Goal: Task Accomplishment & Management: Complete application form

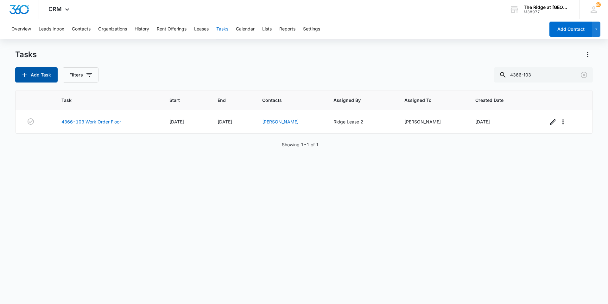
click at [47, 73] on button "Add Task" at bounding box center [36, 74] width 42 height 15
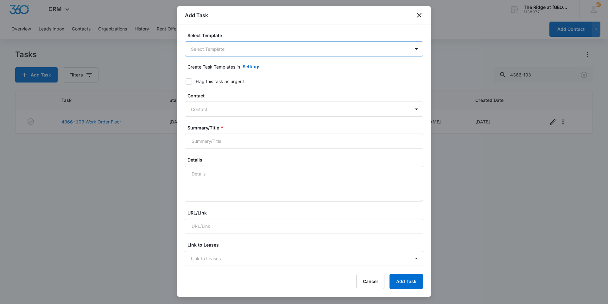
click at [218, 53] on body "CRM Apps Reputation Websites Forms CRM Email Social Content Ads Intelligence Fi…" at bounding box center [304, 152] width 608 height 304
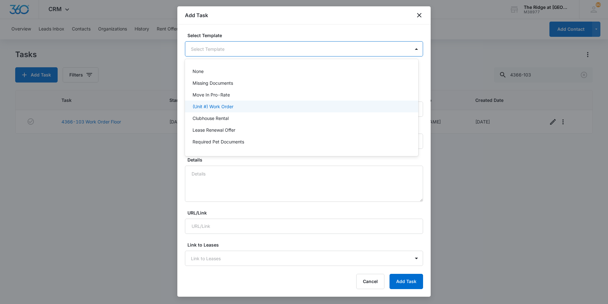
click at [222, 110] on div "(Unit #) Work Order" at bounding box center [302, 106] width 234 height 12
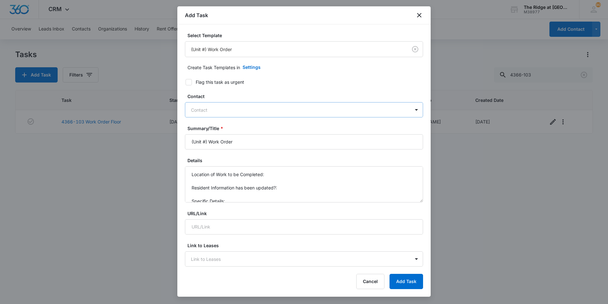
click at [218, 108] on div at bounding box center [300, 110] width 219 height 8
type input "cooton"
click at [228, 112] on div at bounding box center [300, 110] width 219 height 8
type input "colton"
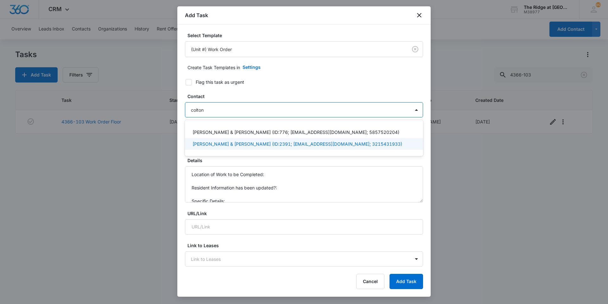
click at [210, 144] on p "[PERSON_NAME] & [PERSON_NAME] (ID:2391; [EMAIL_ADDRESS][DOMAIN_NAME]; 321543193…" at bounding box center [298, 143] width 210 height 7
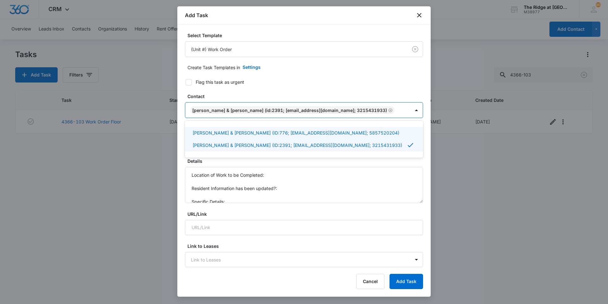
click at [216, 96] on label "Contact" at bounding box center [307, 96] width 238 height 7
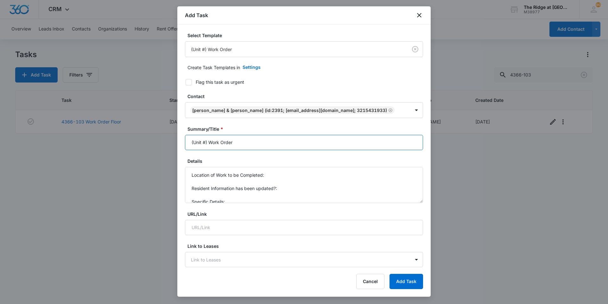
drag, startPoint x: 208, startPoint y: 142, endPoint x: 177, endPoint y: 140, distance: 31.4
click at [184, 143] on div "Select Template (Unit #) Work Order Create Task Templates in Settings Flag this…" at bounding box center [304, 145] width 254 height 243
click at [276, 142] on input "4344-302 Work Order" at bounding box center [304, 142] width 238 height 15
type input "4344-302 Work Order Shower wall repair"
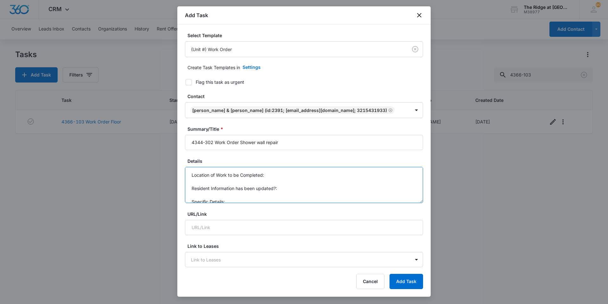
scroll to position [7, 0]
drag, startPoint x: 190, startPoint y: 173, endPoint x: 262, endPoint y: 203, distance: 78.4
click at [262, 203] on form "Select Template (Unit #) Work Order Create Task Templates in Settings Flag this…" at bounding box center [304, 309] width 238 height 555
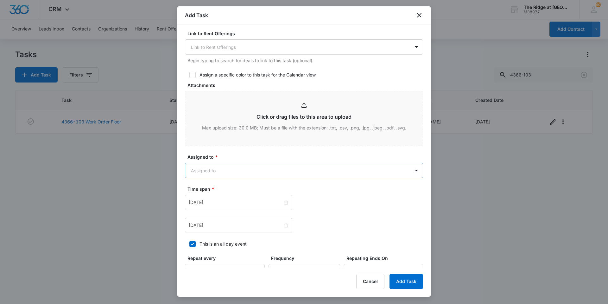
type textarea "picture attached!"
click at [245, 168] on body "CRM Apps Reputation Websites Forms CRM Email Social Content Ads Intelligence Fi…" at bounding box center [304, 152] width 608 height 304
type input "ric"
click at [239, 188] on div "[PERSON_NAME]" at bounding box center [302, 193] width 234 height 12
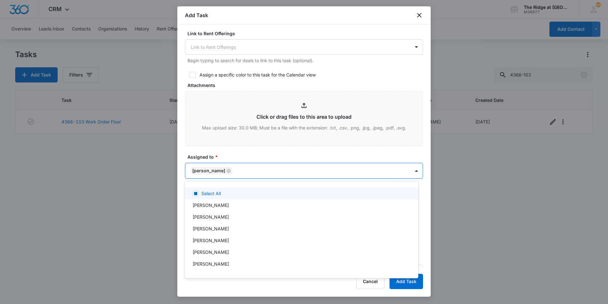
click at [245, 116] on div at bounding box center [304, 152] width 608 height 304
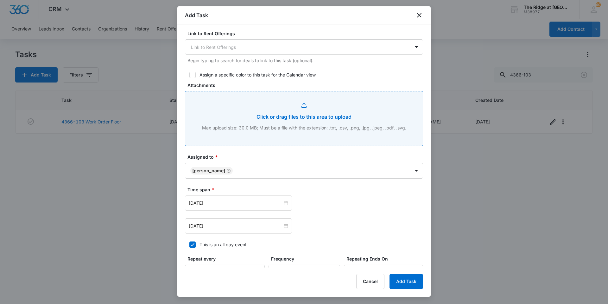
click at [235, 126] on input "Attachments" at bounding box center [304, 118] width 238 height 54
type input "C:\fakepath\4344-302 paint shower.jpg"
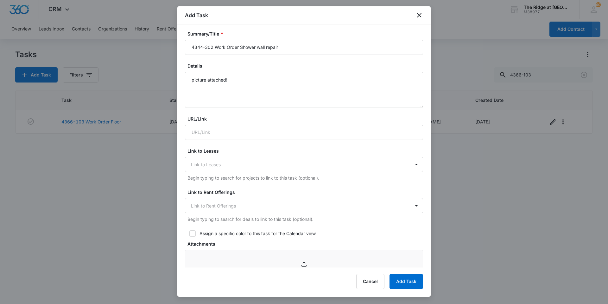
scroll to position [0, 0]
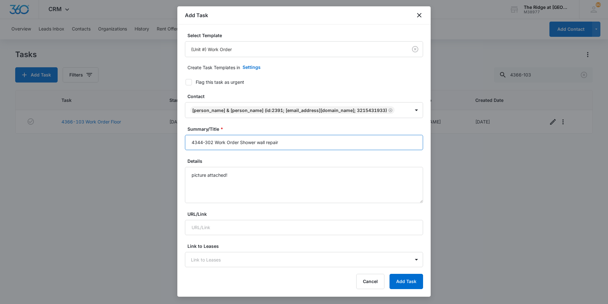
drag, startPoint x: 240, startPoint y: 140, endPoint x: 286, endPoint y: 141, distance: 46.0
click at [286, 141] on input "4344-302 Work Order Shower wall repair" at bounding box center [304, 142] width 238 height 15
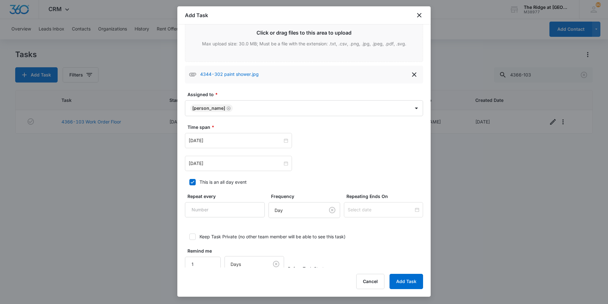
scroll to position [350, 0]
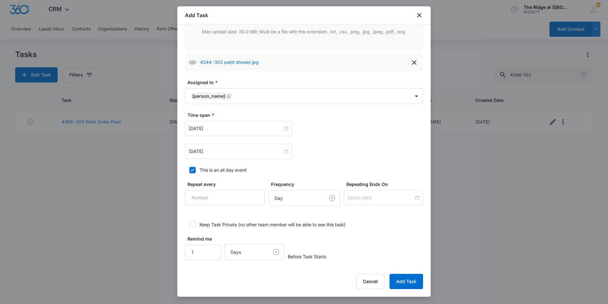
type input "4344-302 Work Order Repair Shower Wall"
click at [238, 137] on div "[DATE] [DATE]" at bounding box center [304, 140] width 238 height 38
click at [237, 133] on div "[DATE]" at bounding box center [238, 128] width 107 height 15
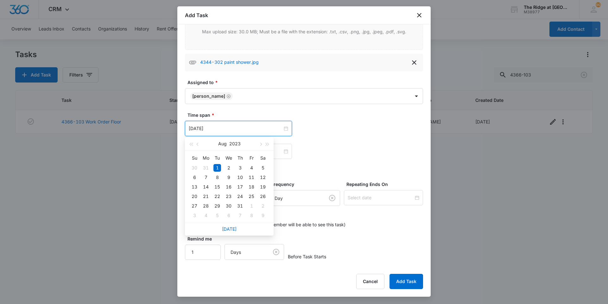
click at [230, 233] on div "[DATE]" at bounding box center [229, 228] width 89 height 13
click at [229, 230] on link "[DATE]" at bounding box center [229, 228] width 15 height 5
type input "[DATE]"
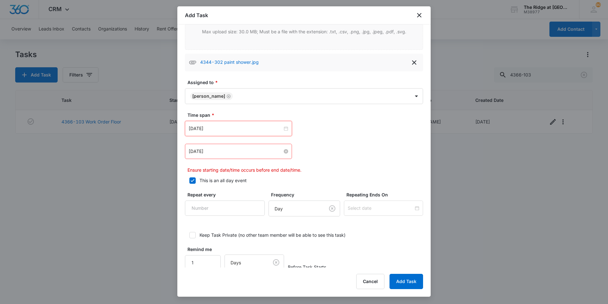
click at [222, 151] on input "[DATE]" at bounding box center [236, 151] width 94 height 7
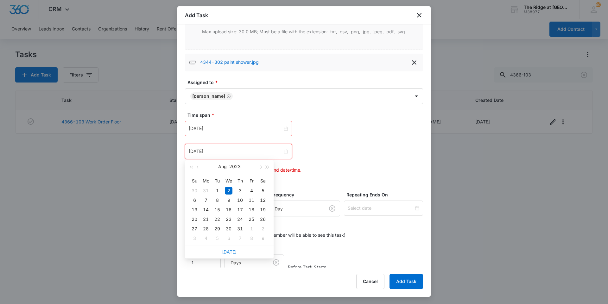
click at [229, 250] on link "[DATE]" at bounding box center [229, 251] width 15 height 5
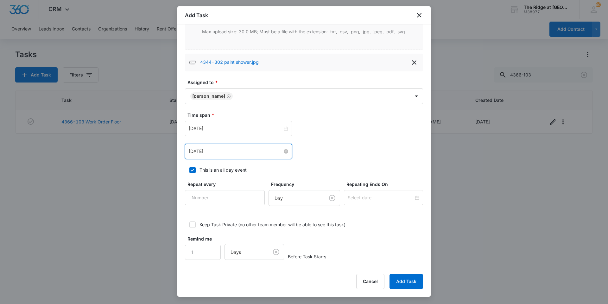
click at [230, 153] on input "[DATE]" at bounding box center [236, 151] width 94 height 7
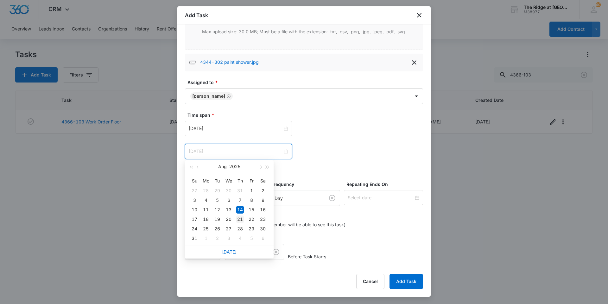
type input "[DATE]"
click at [243, 219] on div "21" at bounding box center [240, 219] width 8 height 8
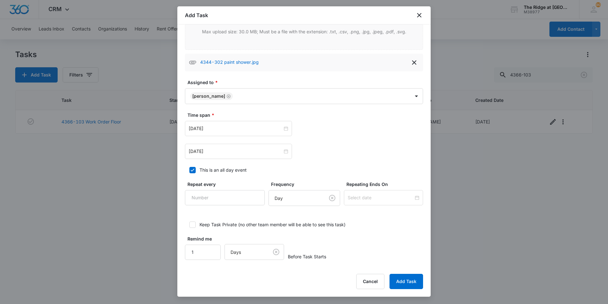
click at [361, 120] on div "Time span * [DATE] [DATE] Su Mo Tu We Th Fr Sa 27 28 29 30 31 1 2 3 4 5 6 7 8 9…" at bounding box center [304, 135] width 238 height 47
click at [400, 286] on button "Add Task" at bounding box center [407, 280] width 34 height 15
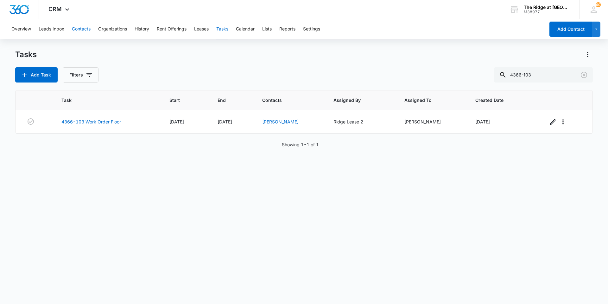
click at [84, 30] on button "Contacts" at bounding box center [81, 29] width 19 height 20
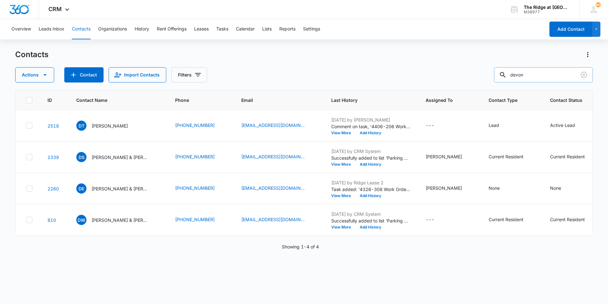
drag, startPoint x: 533, startPoint y: 81, endPoint x: 509, endPoint y: 76, distance: 24.5
click at [509, 76] on div "devon" at bounding box center [543, 74] width 99 height 15
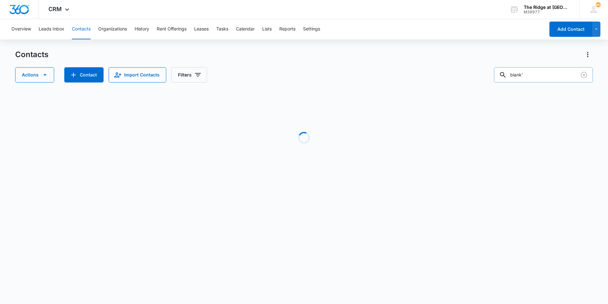
type input "blank"
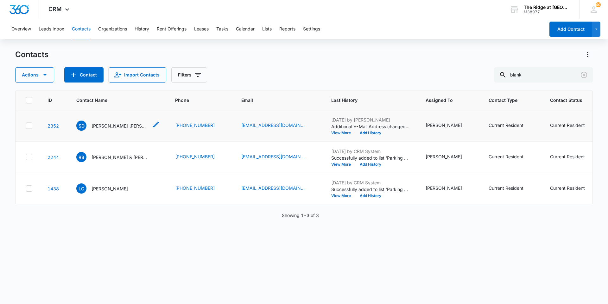
click at [113, 125] on p "[PERSON_NAME] [PERSON_NAME] & [PERSON_NAME]" at bounding box center [120, 125] width 57 height 7
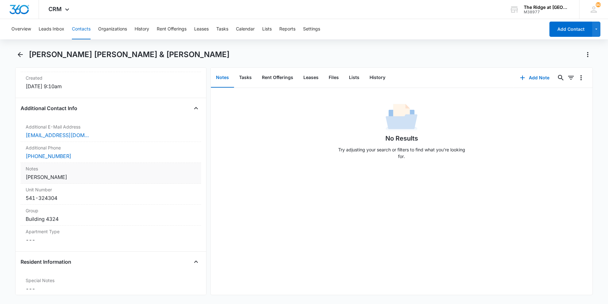
scroll to position [507, 0]
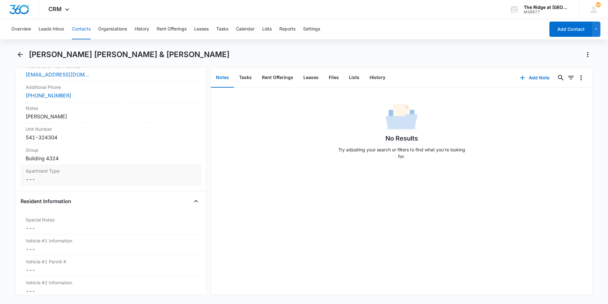
click at [59, 180] on dd "Cancel Save Changes ---" at bounding box center [111, 179] width 170 height 8
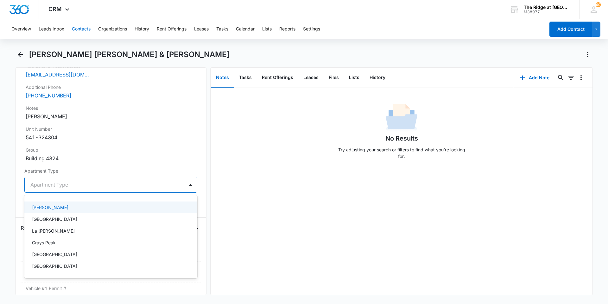
click at [61, 188] on div at bounding box center [103, 184] width 146 height 9
click at [53, 209] on div "[PERSON_NAME]" at bounding box center [110, 207] width 157 height 7
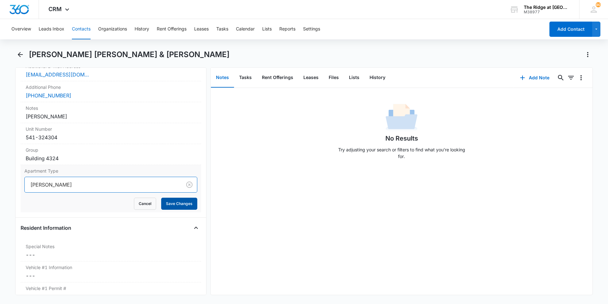
click at [174, 204] on button "Save Changes" at bounding box center [179, 203] width 36 height 12
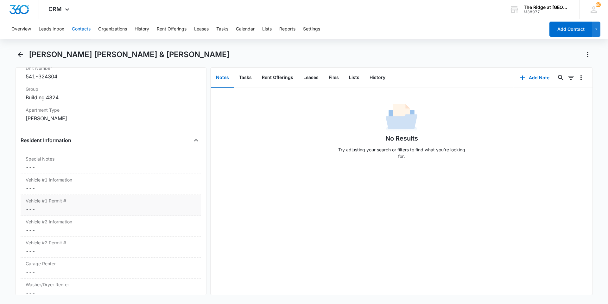
scroll to position [570, 0]
click at [120, 189] on dd "Cancel Save Changes ---" at bounding box center [111, 186] width 170 height 8
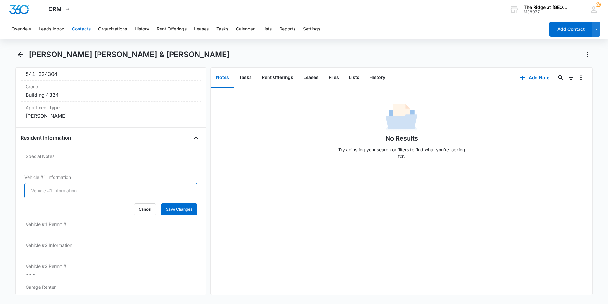
click at [117, 193] on input "Vehicle #1 Information" at bounding box center [110, 190] width 173 height 15
type input "2016 Subaru Crosstrek Black DFG-Q70"
click at [189, 210] on button "Save Changes" at bounding box center [179, 209] width 36 height 12
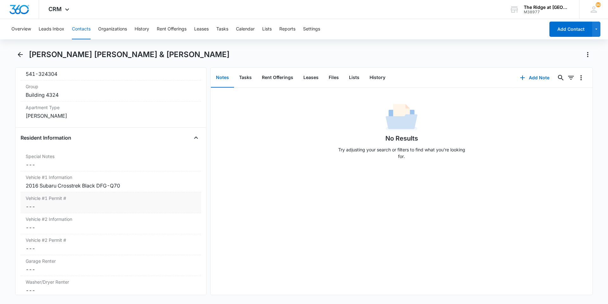
click at [77, 206] on dd "Cancel Save Changes ---" at bounding box center [111, 206] width 170 height 8
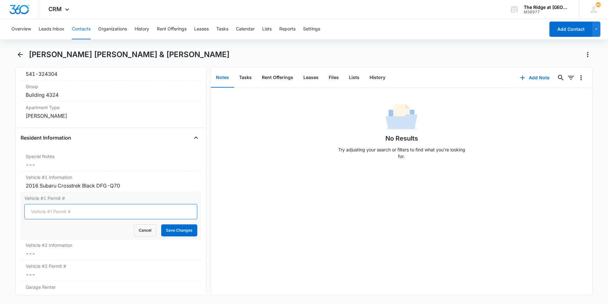
click at [78, 208] on input "Vehicle #1 Permit #" at bounding box center [110, 211] width 173 height 15
type input "1191"
click at [161, 228] on button "Save Changes" at bounding box center [179, 230] width 36 height 12
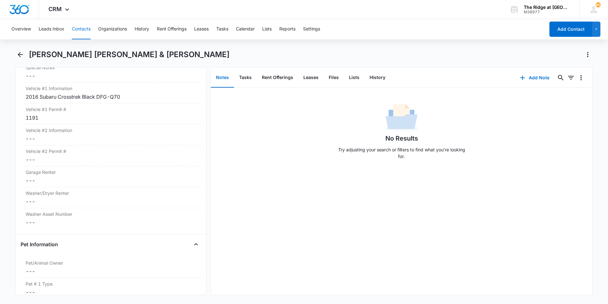
scroll to position [665, 0]
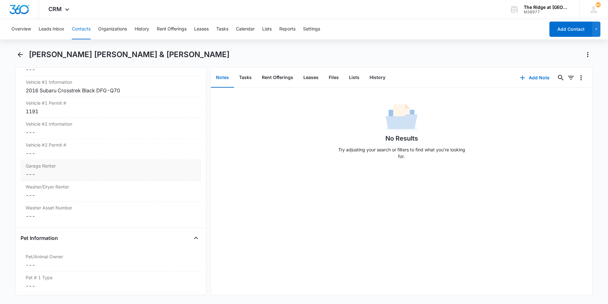
click at [87, 164] on label "Garage Renter" at bounding box center [111, 165] width 170 height 7
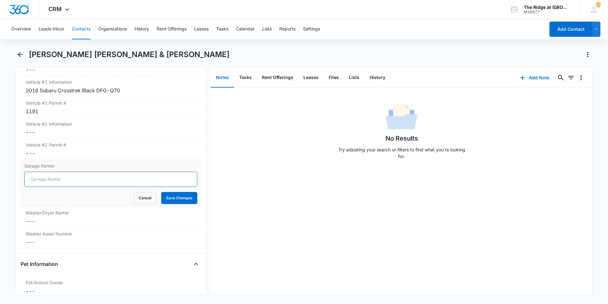
click at [82, 176] on input "Garage Renter" at bounding box center [110, 178] width 173 height 15
type input "No"
click at [166, 201] on button "Save Changes" at bounding box center [179, 198] width 36 height 12
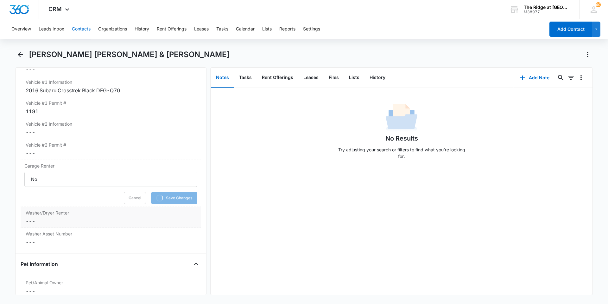
click at [116, 217] on dd "Cancel Save Changes ---" at bounding box center [111, 221] width 170 height 8
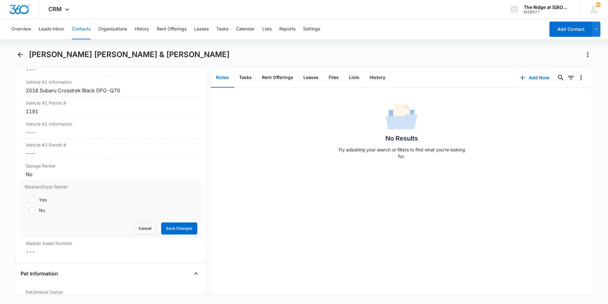
click at [36, 201] on label "Yes" at bounding box center [110, 199] width 173 height 7
click at [29, 201] on input "Yes" at bounding box center [26, 199] width 4 height 4
checkbox input "true"
click at [166, 231] on button "Save Changes" at bounding box center [179, 228] width 36 height 12
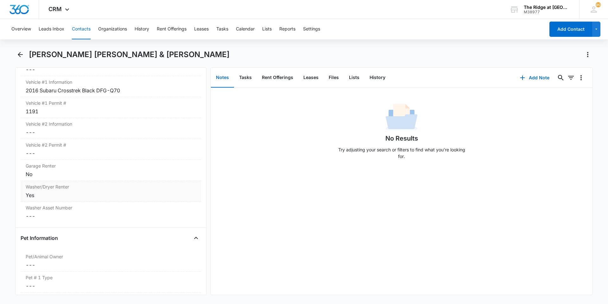
scroll to position [792, 0]
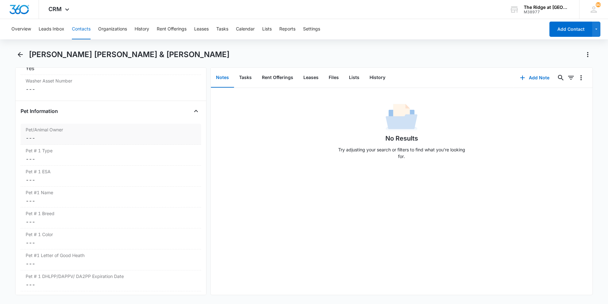
click at [47, 134] on div "Pet/Animal Owner Cancel Save Changes ---" at bounding box center [111, 134] width 181 height 21
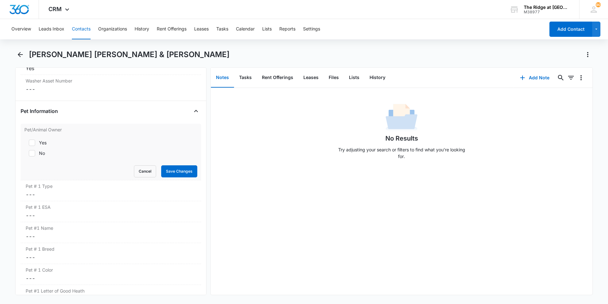
drag, startPoint x: 47, startPoint y: 152, endPoint x: 77, endPoint y: 157, distance: 30.6
click at [47, 152] on label "No" at bounding box center [110, 153] width 173 height 7
click at [29, 152] on input "No" at bounding box center [26, 153] width 4 height 4
checkbox input "true"
click at [162, 173] on button "Save Changes" at bounding box center [179, 171] width 36 height 12
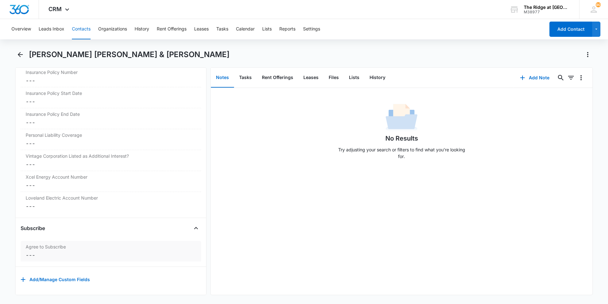
click at [126, 251] on dd "Cancel Save Changes ---" at bounding box center [111, 255] width 170 height 8
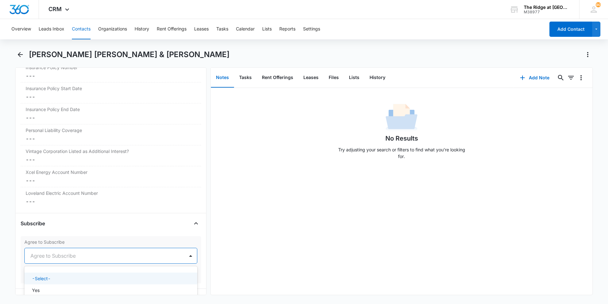
click at [100, 259] on div at bounding box center [103, 255] width 146 height 9
click at [99, 286] on div "Yes" at bounding box center [110, 290] width 173 height 12
click at [163, 274] on button "Save Changes" at bounding box center [179, 274] width 36 height 12
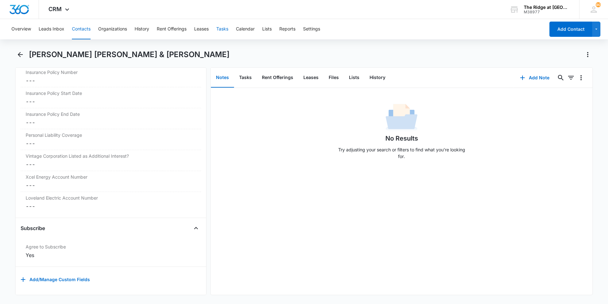
click at [219, 28] on button "Tasks" at bounding box center [222, 29] width 12 height 20
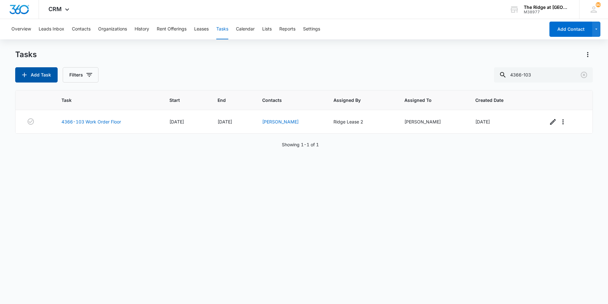
click at [49, 79] on button "Add Task" at bounding box center [36, 74] width 42 height 15
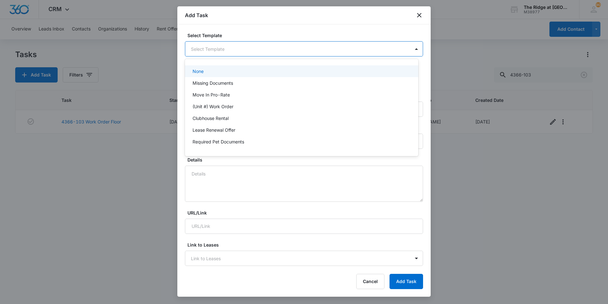
click at [264, 53] on body "CRM Apps Reputation Websites Forms CRM Email Social Content Ads Intelligence Fi…" at bounding box center [304, 152] width 608 height 304
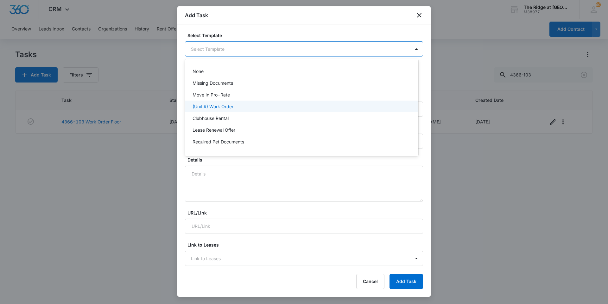
click at [229, 106] on p "(Unit #) Work Order" at bounding box center [213, 106] width 41 height 7
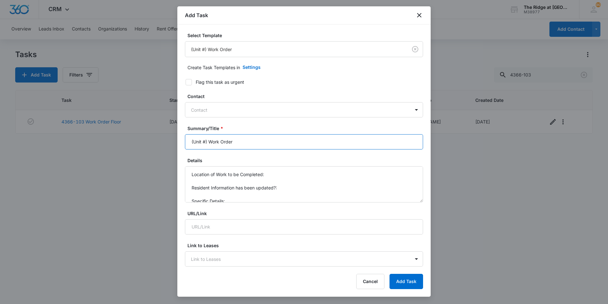
drag, startPoint x: 208, startPoint y: 143, endPoint x: 185, endPoint y: 143, distance: 22.5
click at [185, 143] on input "(Unit #) Work Order" at bounding box center [304, 141] width 238 height 15
click at [255, 139] on input "4496-204 Work Order" at bounding box center [304, 141] width 238 height 15
type input "4496-204 Work Order Stove"
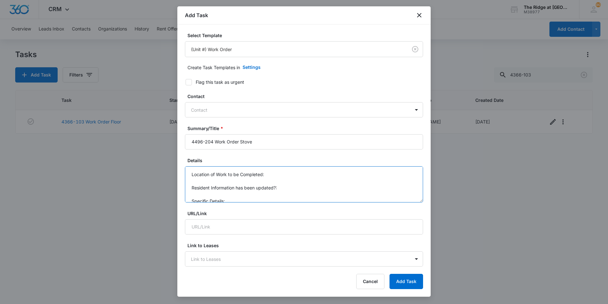
scroll to position [7, 0]
drag, startPoint x: 191, startPoint y: 175, endPoint x: 245, endPoint y: 208, distance: 63.8
click at [245, 208] on form "Select Template (Unit #) Work Order Create Task Templates in Settings Flag this…" at bounding box center [304, 309] width 238 height 554
click at [252, 175] on textarea "Has been tripping for" at bounding box center [304, 184] width 238 height 36
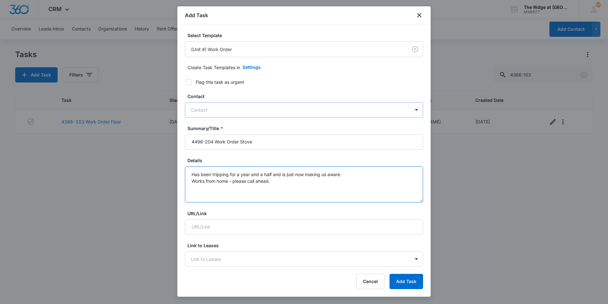
type textarea "Has been tripping for a year and a half and is just now making us aware. Works …"
click at [203, 114] on div "Contact" at bounding box center [297, 110] width 225 height 14
type input "[PERSON_NAME]"
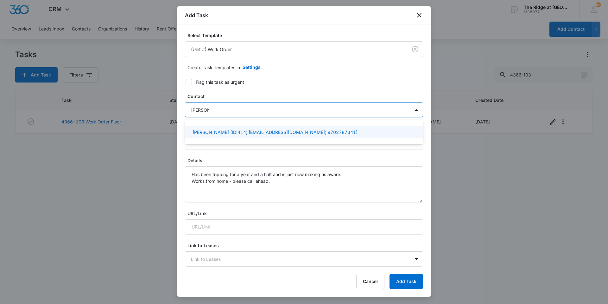
click at [209, 132] on p "[PERSON_NAME] (ID:414; [EMAIL_ADDRESS][DOMAIN_NAME]; 9702787341)" at bounding box center [275, 132] width 165 height 7
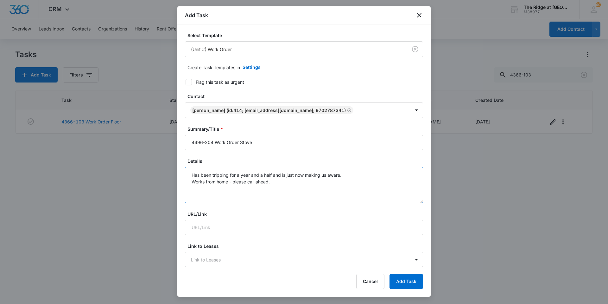
click at [279, 183] on textarea "Has been tripping for a year and a half and is just now making us aware. Works …" at bounding box center [304, 185] width 238 height 36
drag, startPoint x: 341, startPoint y: 176, endPoint x: 307, endPoint y: 172, distance: 34.2
click at [307, 172] on textarea "Has been tripping for a year and a half and is just now making us aware. Works …" at bounding box center [304, 185] width 238 height 36
click at [229, 173] on textarea "Has been tripping for a year and a half and is just now notifying the office. W…" at bounding box center [304, 185] width 238 height 36
click at [276, 181] on textarea "Has been tripping breaker for a year and a half and is just now notifying the o…" at bounding box center [304, 185] width 238 height 36
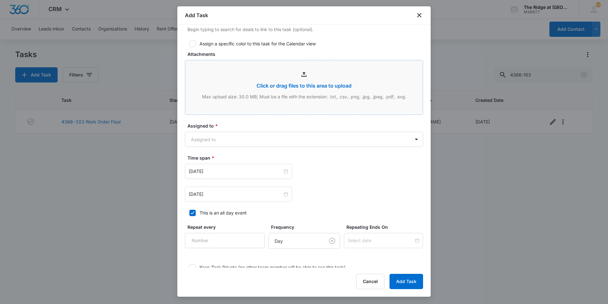
scroll to position [327, 0]
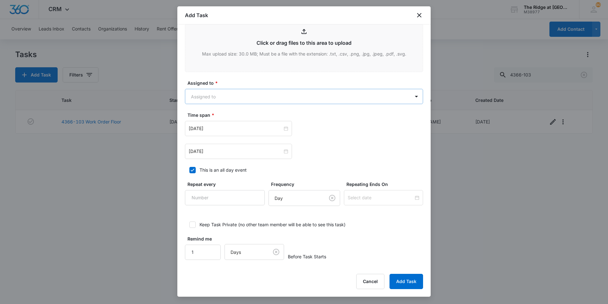
type textarea "Has been tripping breaker for a year and a half and is just now notifying the o…"
click at [252, 100] on body "CRM Apps Reputation Websites Forms CRM Email Social Content Ads Intelligence Fi…" at bounding box center [304, 152] width 608 height 304
type input "[PERSON_NAME]"
click at [241, 124] on div "[PERSON_NAME]" at bounding box center [302, 119] width 234 height 12
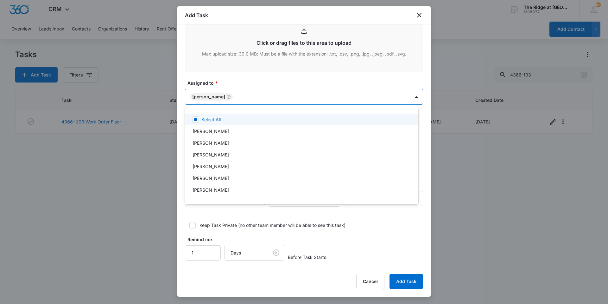
click at [245, 78] on div at bounding box center [304, 152] width 608 height 304
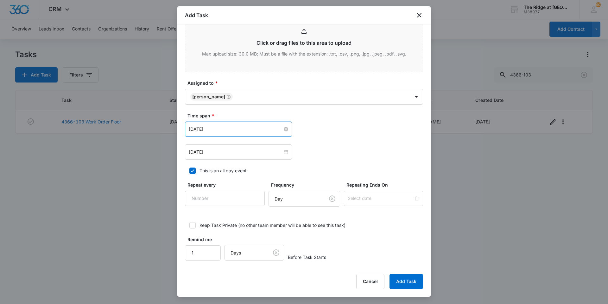
click at [236, 128] on input "[DATE]" at bounding box center [236, 128] width 94 height 7
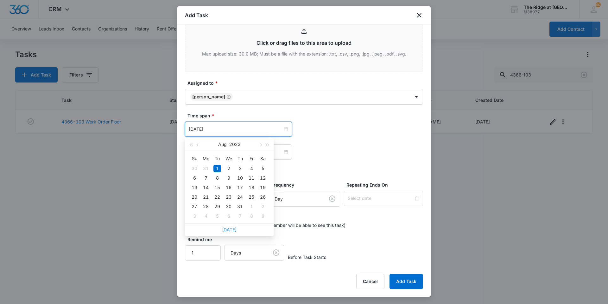
click at [231, 227] on link "[DATE]" at bounding box center [229, 229] width 15 height 5
type input "[DATE]"
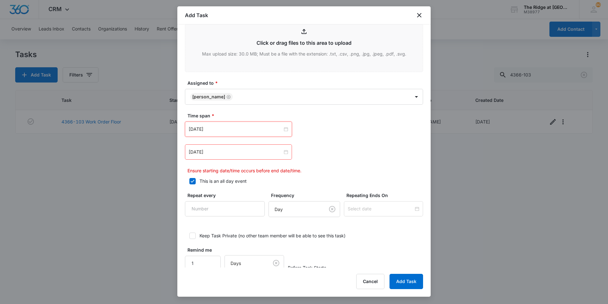
click at [358, 128] on div "[DATE] [DATE] Su Mo Tu We Th Fr Sa 27 28 29 30 31 1 2 3 4 5 6 7 8 9 10 11 12 13…" at bounding box center [304, 128] width 238 height 15
click at [217, 149] on input "[DATE]" at bounding box center [236, 151] width 94 height 7
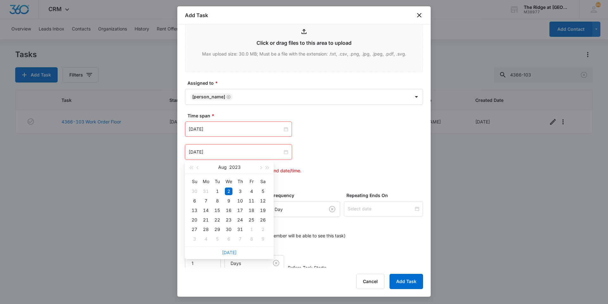
click at [229, 253] on link "[DATE]" at bounding box center [229, 251] width 15 height 5
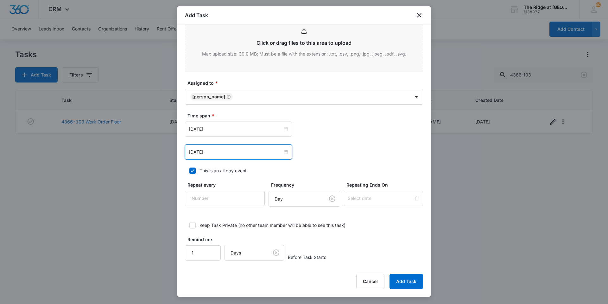
click at [336, 144] on div "[DATE] [DATE] Su Mo Tu We Th Fr Sa 27 28 29 30 31 1 2 3 4 5 6 7 8 9 10 11 12 13…" at bounding box center [304, 151] width 238 height 15
click at [230, 154] on input "[DATE]" at bounding box center [236, 151] width 94 height 7
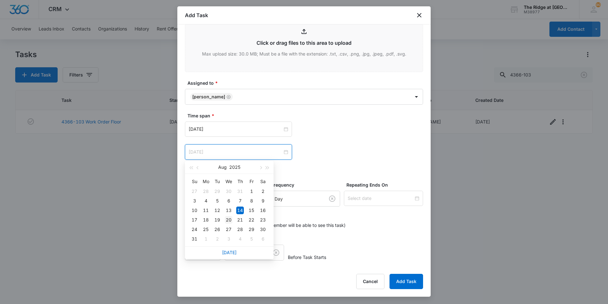
type input "[DATE]"
click at [229, 222] on div "20" at bounding box center [229, 220] width 8 height 8
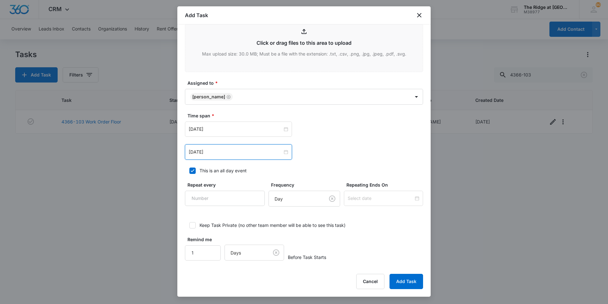
click at [343, 123] on div "[DATE] [DATE] Su Mo Tu We Th Fr Sa 27 28 29 30 31 1 2 3 4 5 6 7 8 9 10 11 12 13…" at bounding box center [304, 128] width 238 height 15
click at [409, 281] on button "Add Task" at bounding box center [407, 280] width 34 height 15
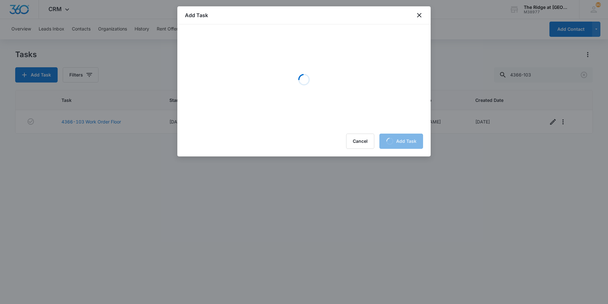
scroll to position [0, 0]
